Goal: Transaction & Acquisition: Purchase product/service

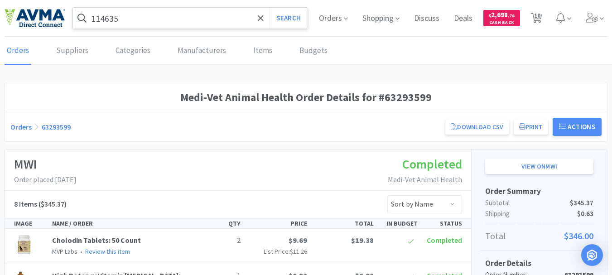
click at [133, 17] on input "114635" at bounding box center [190, 18] width 235 height 21
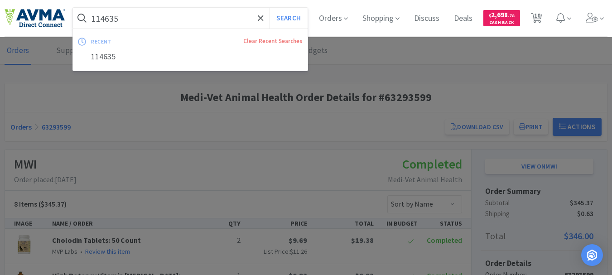
paste input "005592"
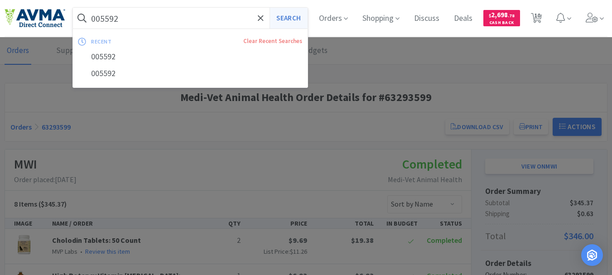
type input "005592"
click at [293, 23] on button "Search" at bounding box center [288, 18] width 38 height 21
select select "1"
select select "2"
select select "3"
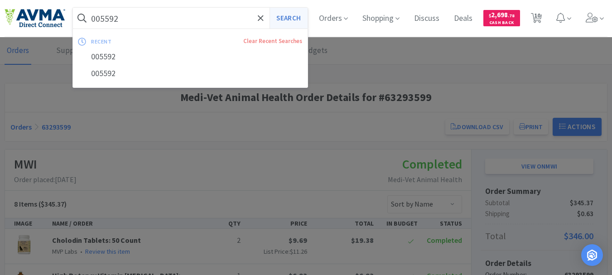
select select "1"
select select "3"
select select "2"
select select "3"
select select "23"
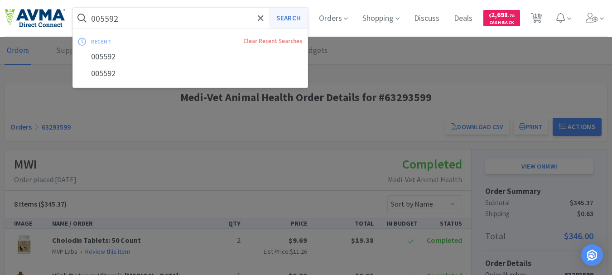
select select "1"
select select "12"
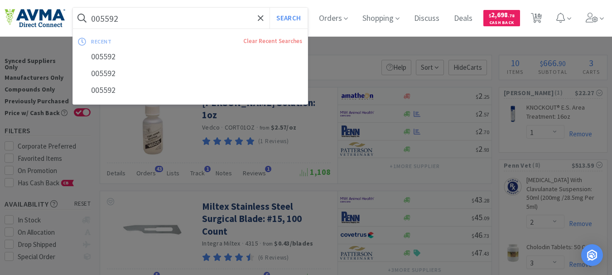
click at [149, 17] on input "005592" at bounding box center [190, 18] width 235 height 21
paste input "78363023"
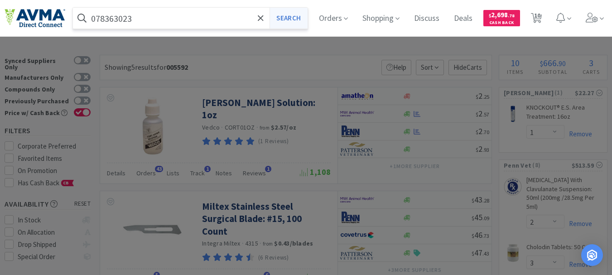
click at [301, 24] on button "Search" at bounding box center [288, 18] width 38 height 21
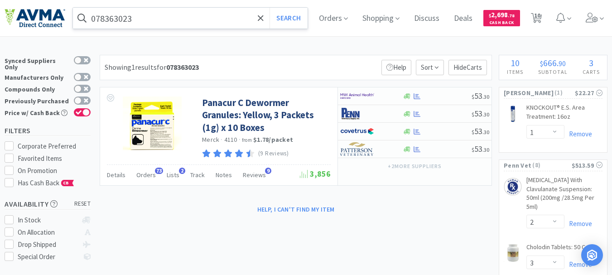
click at [143, 14] on input "078363023" at bounding box center [190, 18] width 235 height 21
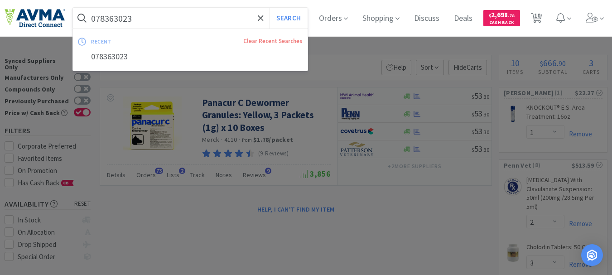
paste input "12-7653"
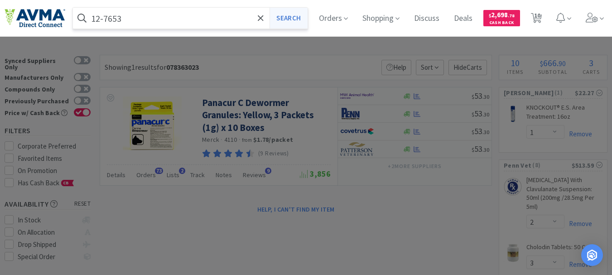
click at [293, 17] on button "Search" at bounding box center [288, 18] width 38 height 21
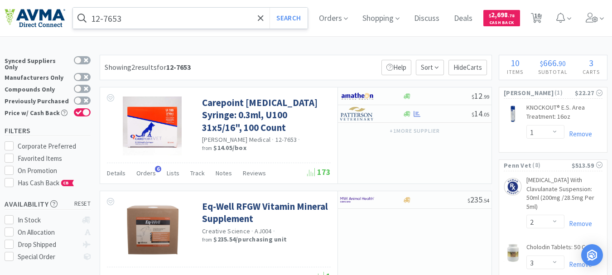
click at [148, 24] on input "12-7653" at bounding box center [190, 18] width 235 height 21
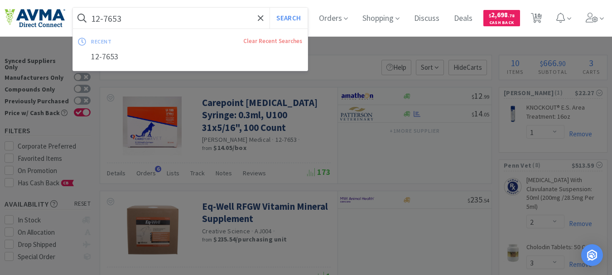
paste input "065366"
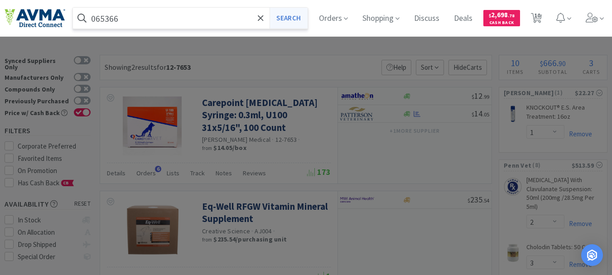
click at [298, 20] on button "Search" at bounding box center [288, 18] width 38 height 21
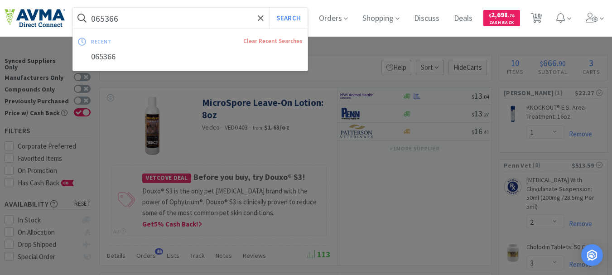
click at [139, 17] on input "065366" at bounding box center [190, 18] width 235 height 21
paste input "1000029"
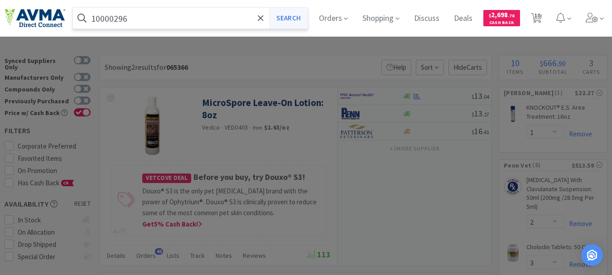
type input "10000296"
click at [293, 22] on button "Search" at bounding box center [288, 18] width 38 height 21
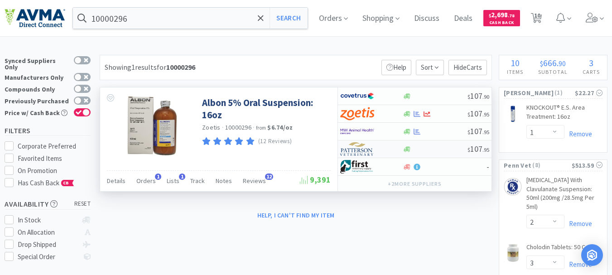
click at [352, 148] on img at bounding box center [357, 149] width 34 height 14
select select "1"
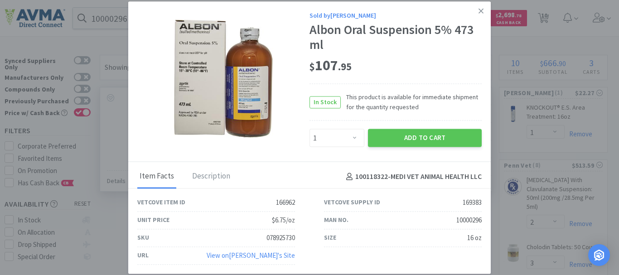
click at [285, 238] on div "078925730" at bounding box center [280, 237] width 29 height 11
copy div "078925730"
click at [481, 12] on icon at bounding box center [480, 11] width 5 height 8
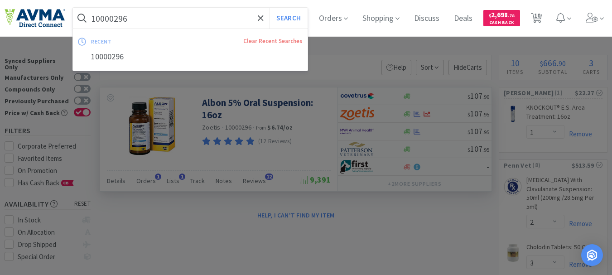
click at [172, 18] on input "10000296" at bounding box center [190, 18] width 235 height 21
paste input "078944795"
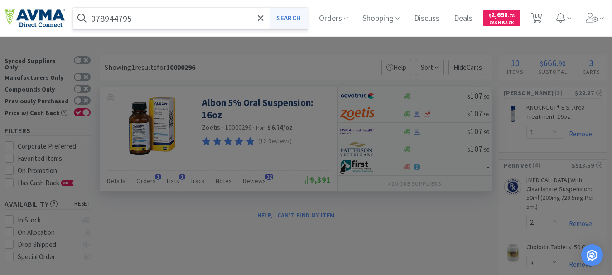
type input "078944795"
click at [296, 17] on button "Search" at bounding box center [288, 18] width 38 height 21
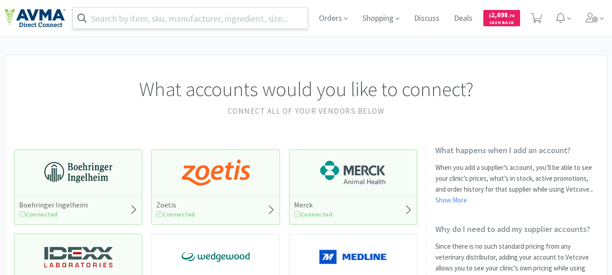
click at [259, 16] on input "text" at bounding box center [190, 18] width 235 height 21
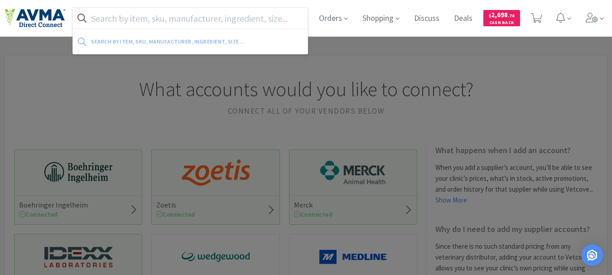
paste input "032758"
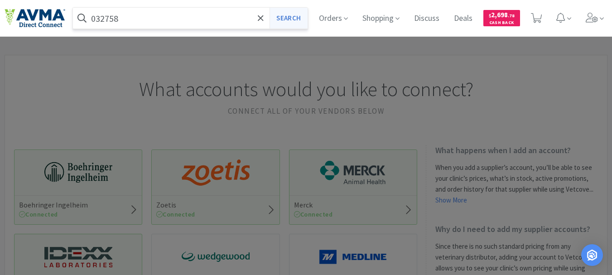
type input "032758"
click at [287, 20] on button "Search" at bounding box center [288, 18] width 38 height 21
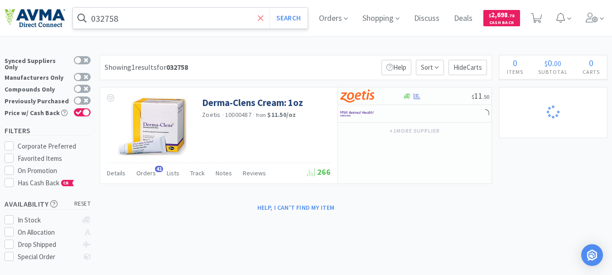
select select "1"
select select "2"
select select "3"
select select "1"
select select "3"
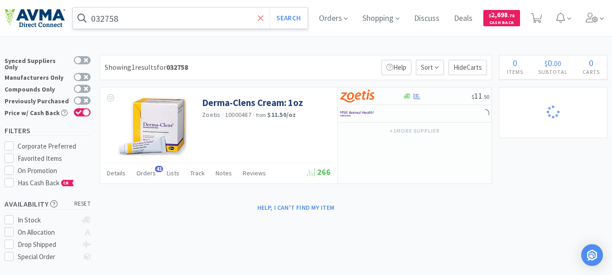
select select "2"
select select "3"
select select "23"
select select "1"
select select "12"
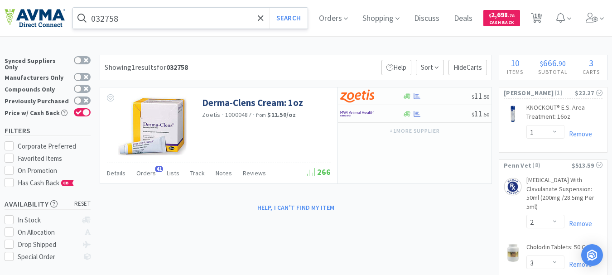
click at [157, 17] on input "032758" at bounding box center [190, 18] width 235 height 21
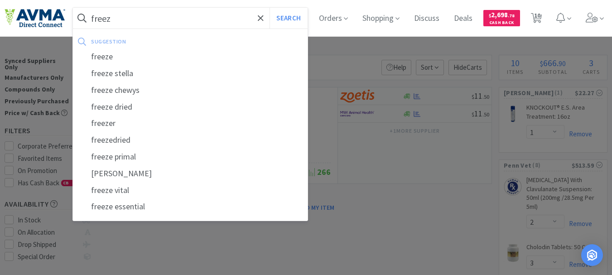
drag, startPoint x: 106, startPoint y: 18, endPoint x: 83, endPoint y: 14, distance: 23.3
click at [83, 14] on form "freez Search" at bounding box center [190, 18] width 235 height 21
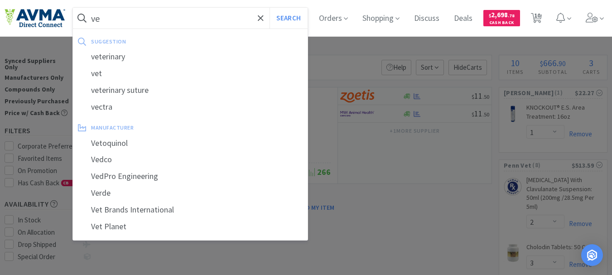
type input "v"
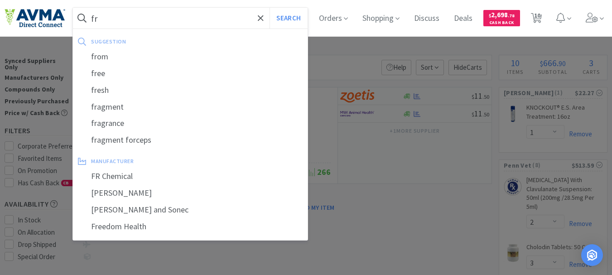
type input "f"
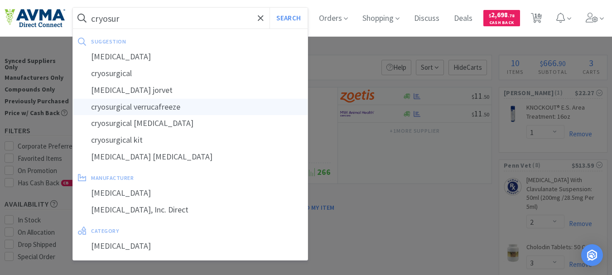
click at [151, 109] on div "cryosurgical verrucafreeze" at bounding box center [190, 107] width 235 height 17
type input "cryosurgical verrucafreeze"
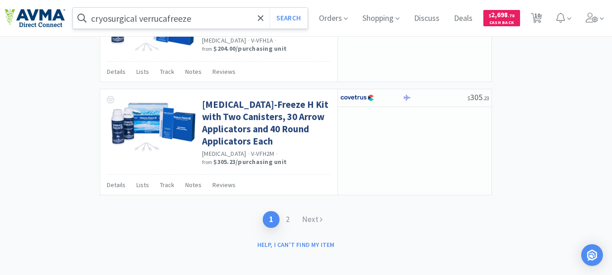
scroll to position [1451, 0]
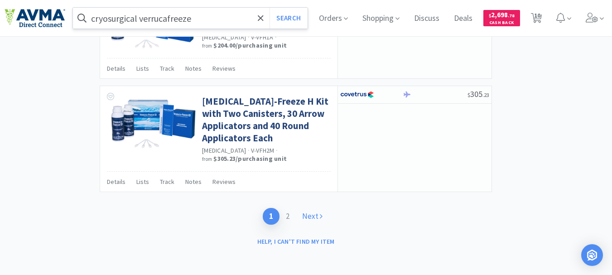
click at [311, 214] on link "Next" at bounding box center [312, 216] width 33 height 17
